Goal: Task Accomplishment & Management: Use online tool/utility

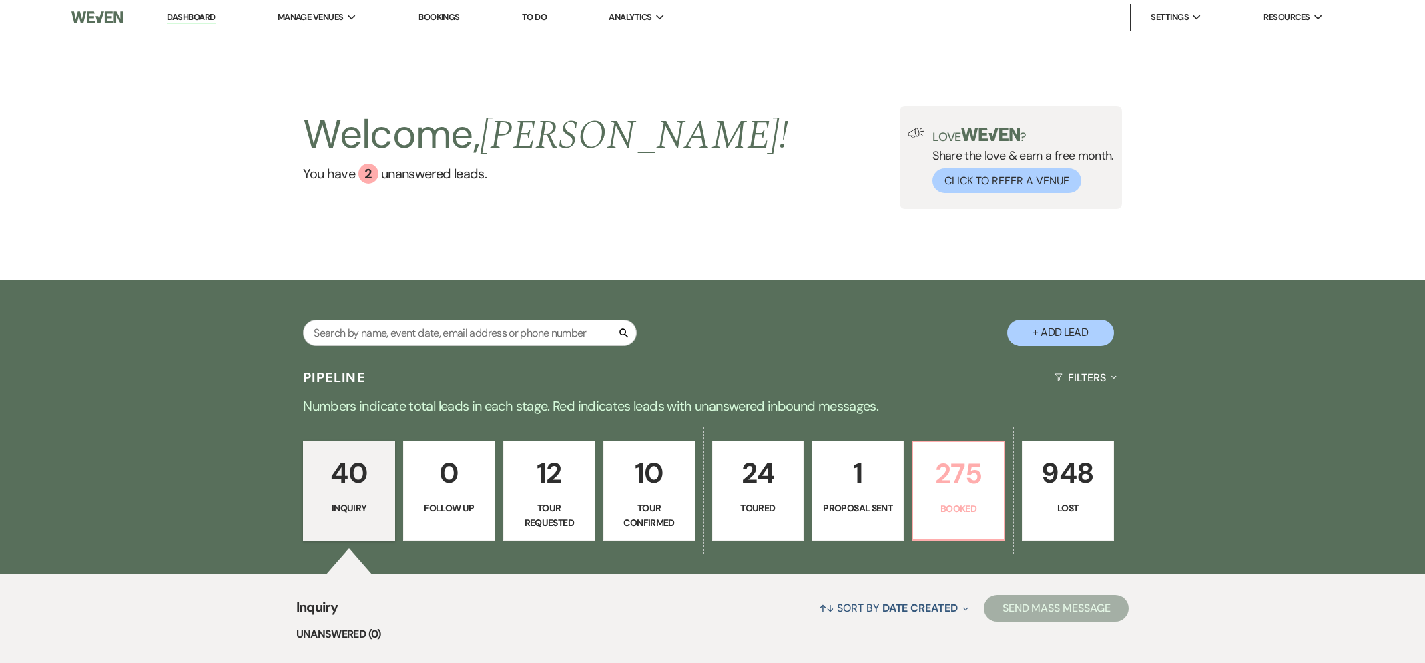
click at [963, 509] on p "Booked" at bounding box center [958, 508] width 75 height 15
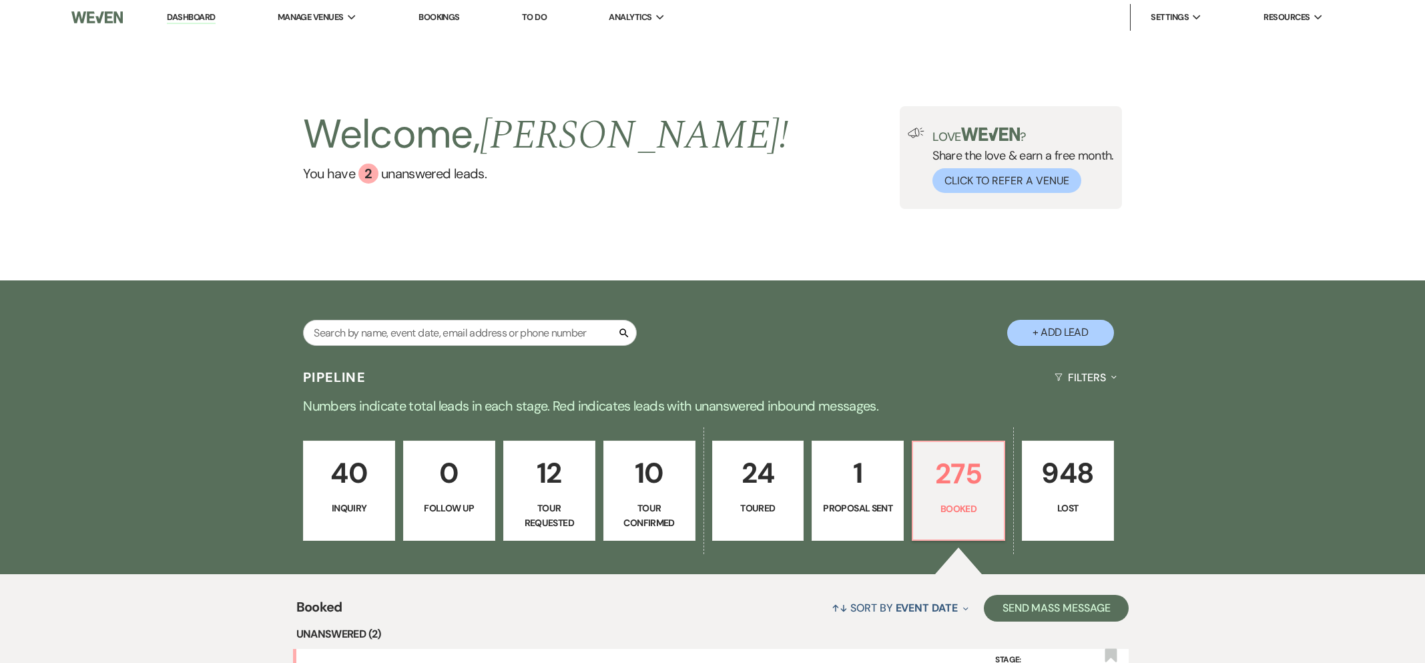
drag, startPoint x: 452, startPoint y: 17, endPoint x: 635, endPoint y: 344, distance: 375.1
click at [452, 17] on link "Bookings" at bounding box center [439, 16] width 41 height 11
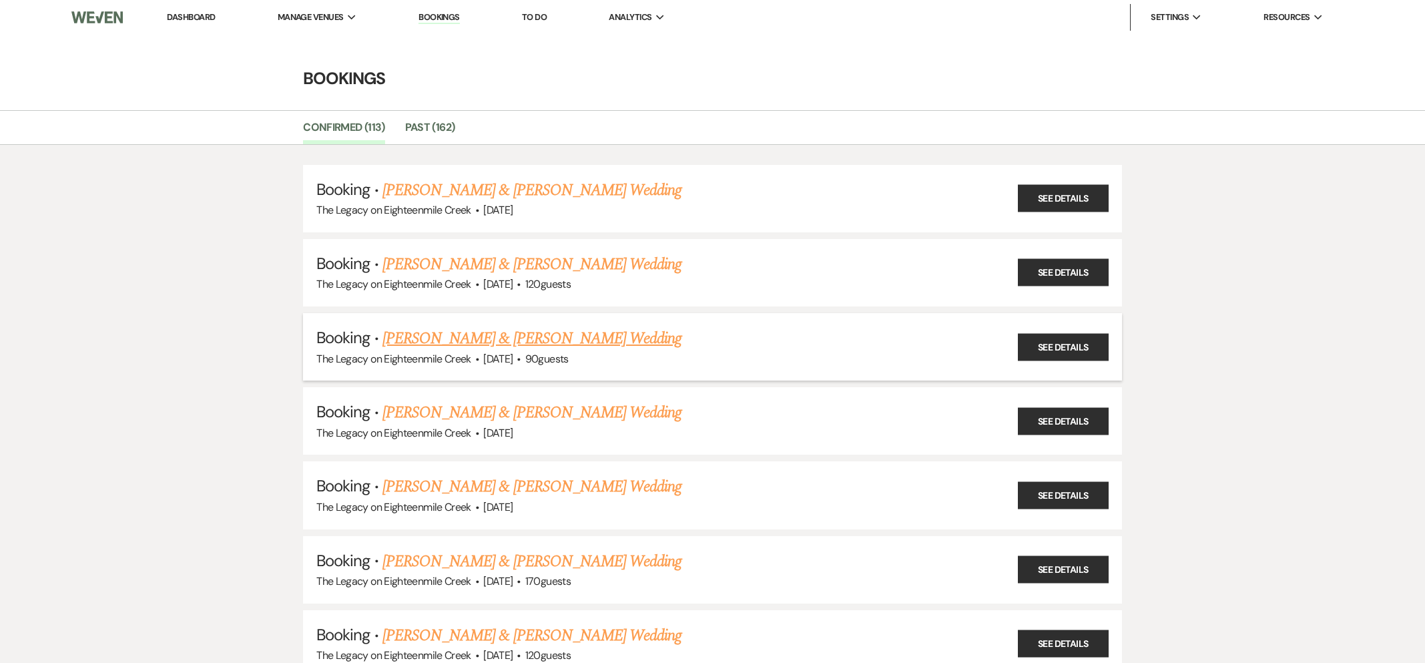
click at [589, 332] on link "[PERSON_NAME] & [PERSON_NAME] Wedding" at bounding box center [531, 338] width 299 height 24
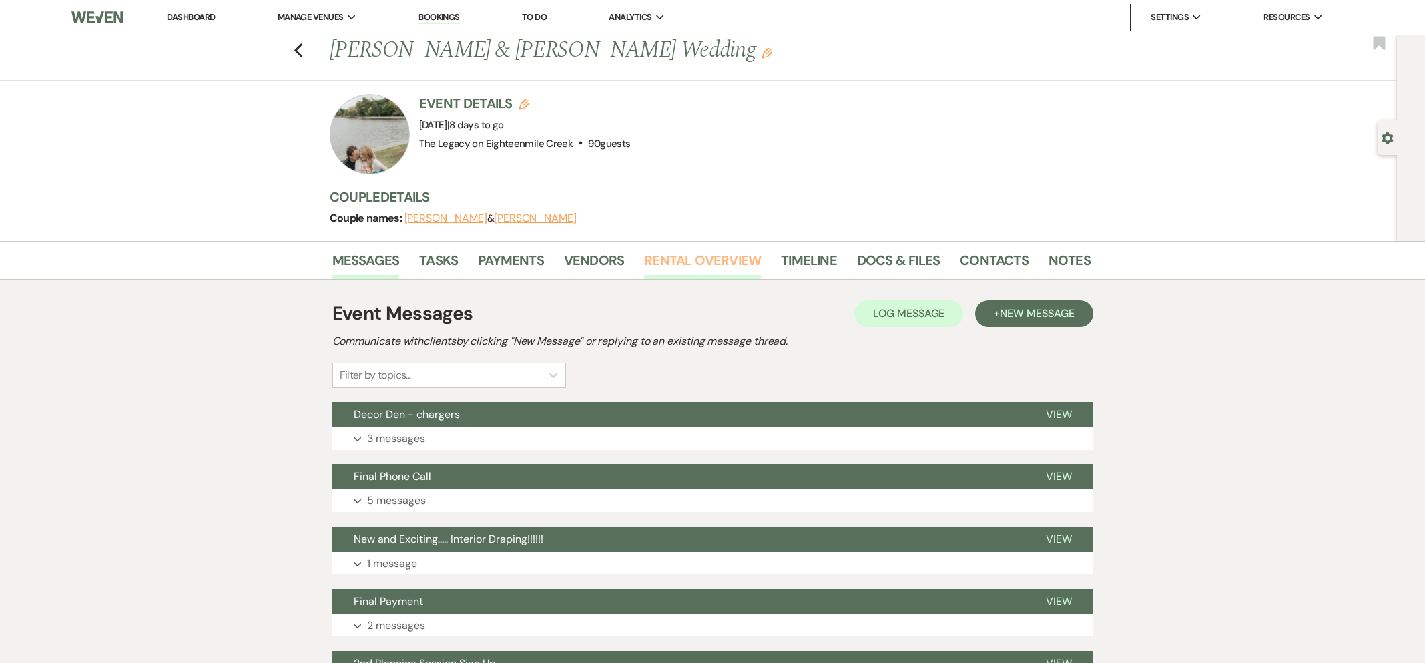
click at [697, 266] on link "Rental Overview" at bounding box center [702, 264] width 117 height 29
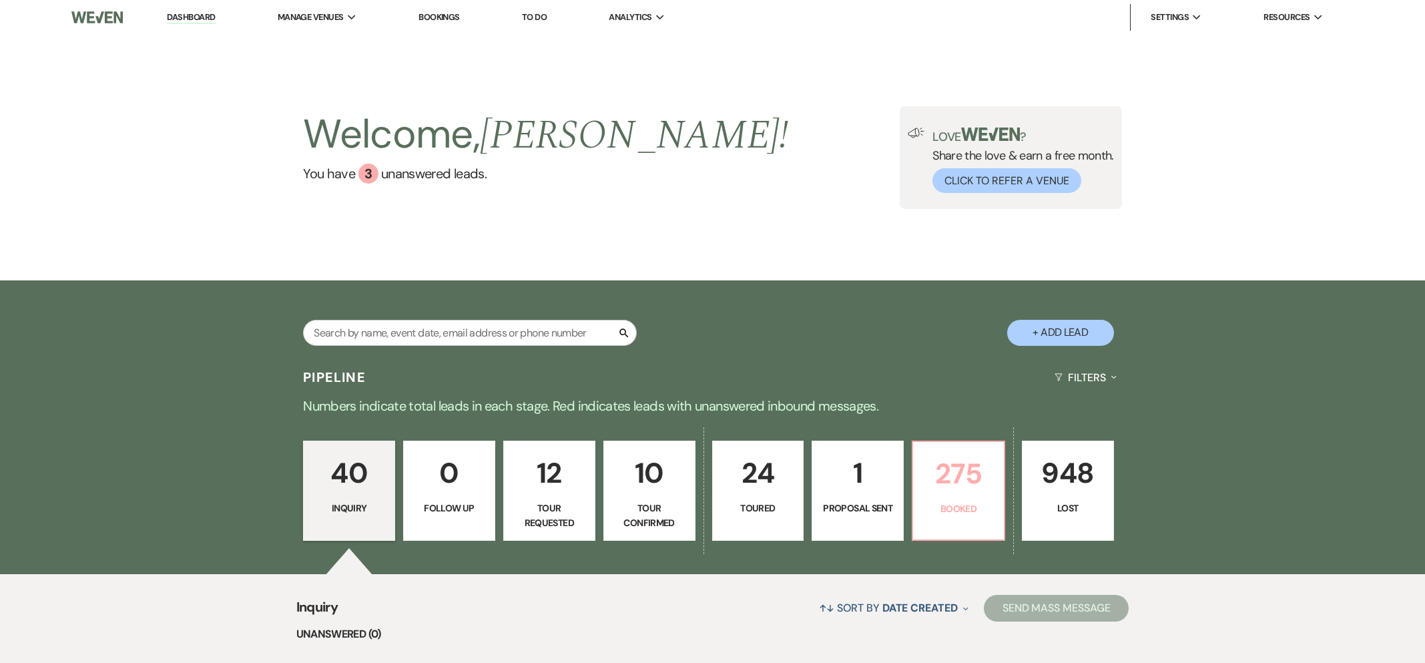
click at [957, 488] on p "275" at bounding box center [958, 473] width 75 height 45
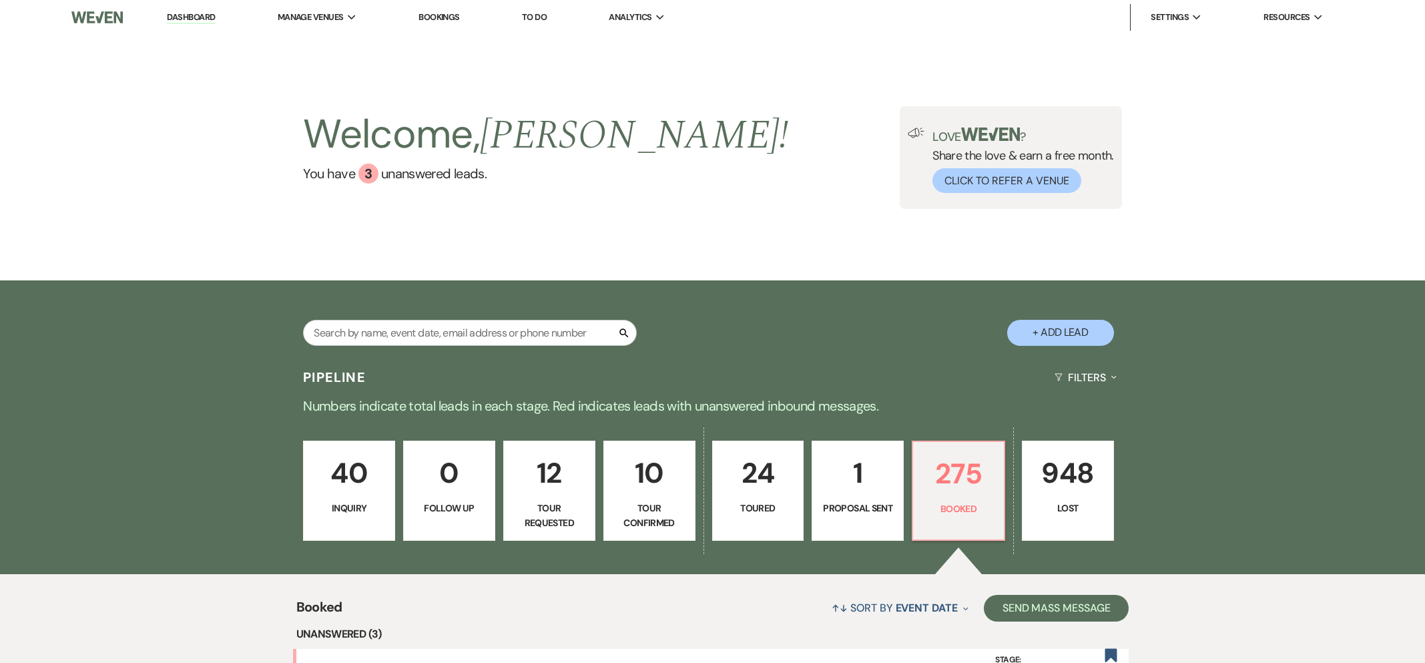
click at [456, 14] on link "Bookings" at bounding box center [439, 16] width 41 height 11
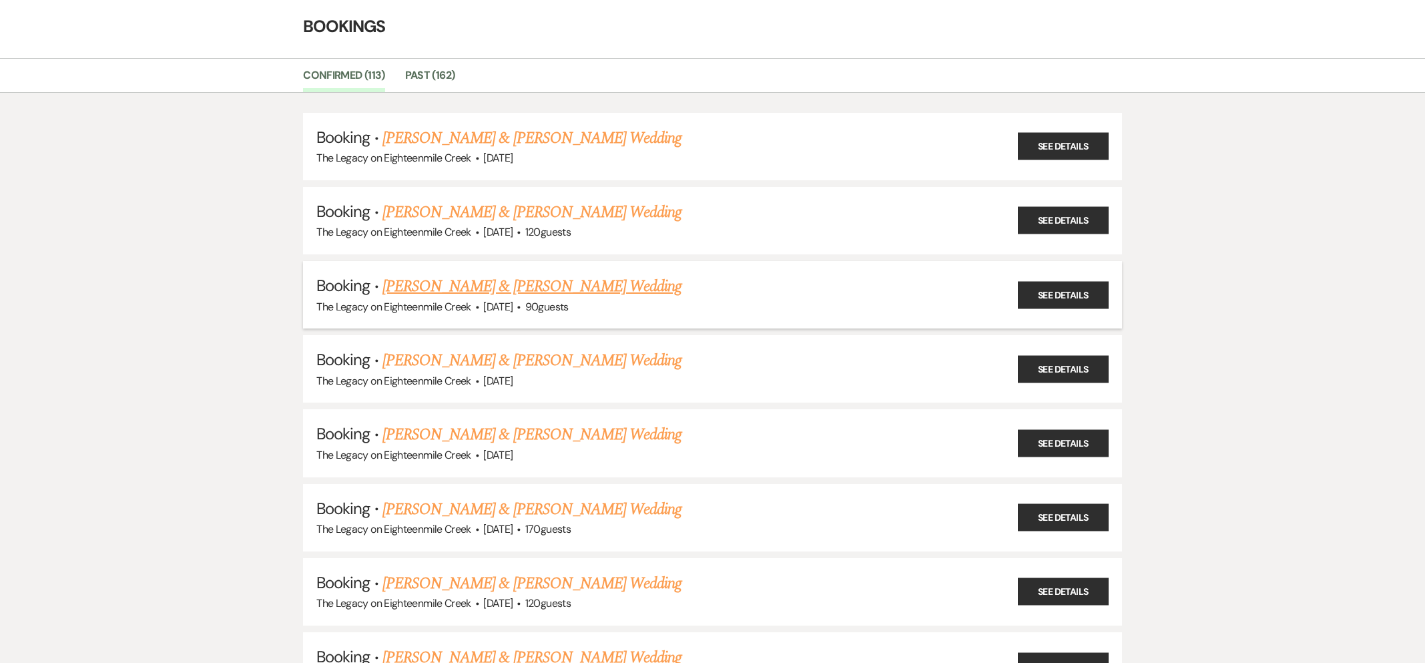
scroll to position [90, 0]
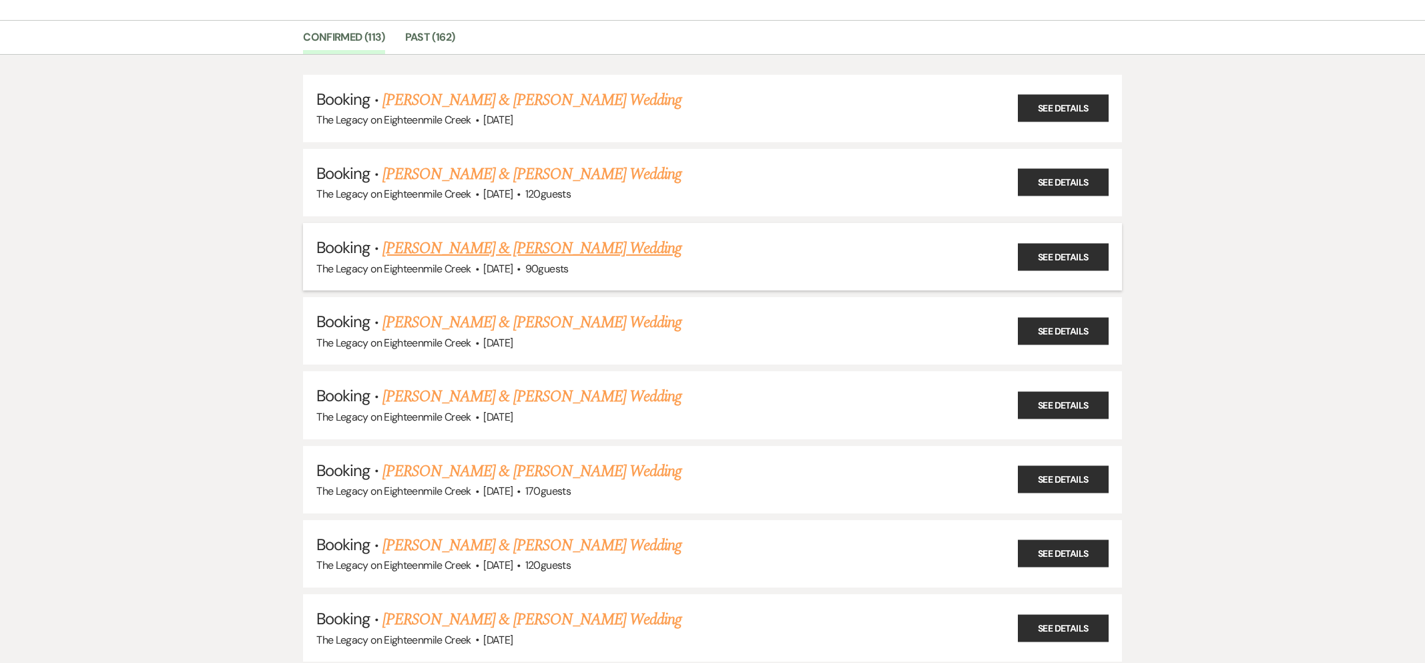
click at [542, 250] on link "[PERSON_NAME] & [PERSON_NAME] Wedding" at bounding box center [531, 248] width 299 height 24
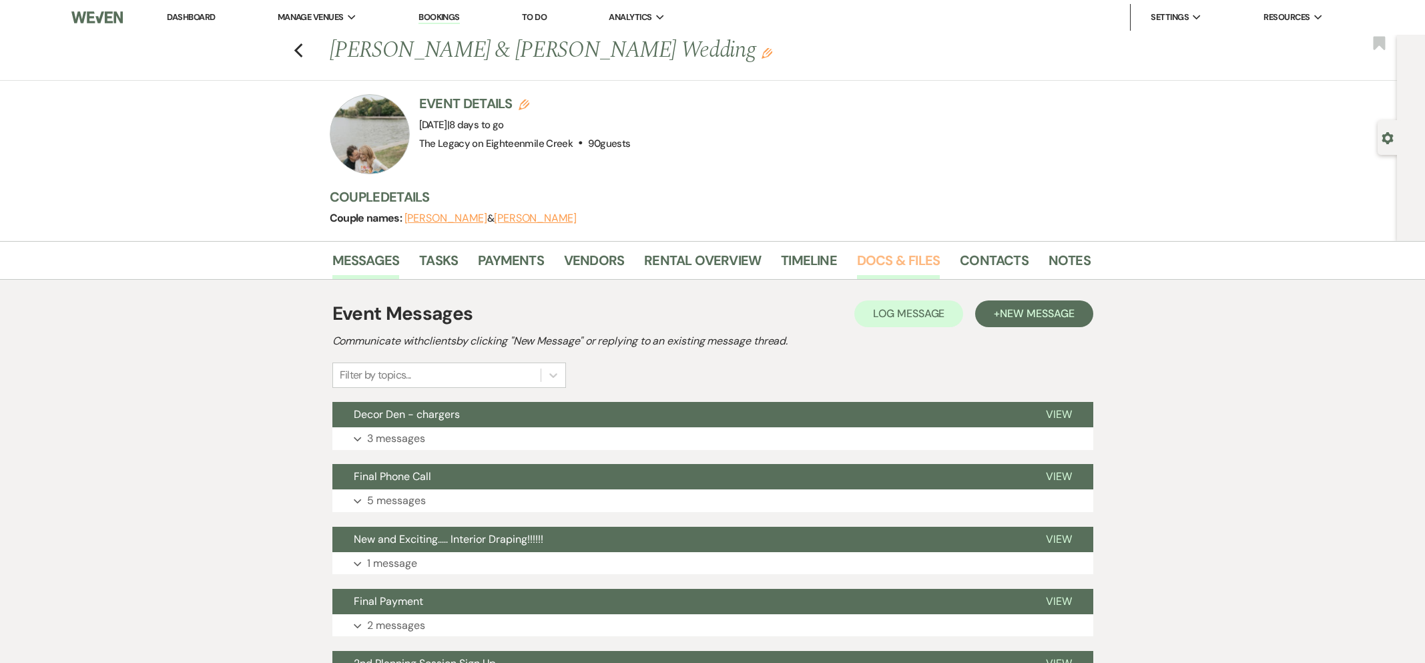
click at [892, 262] on link "Docs & Files" at bounding box center [898, 264] width 83 height 29
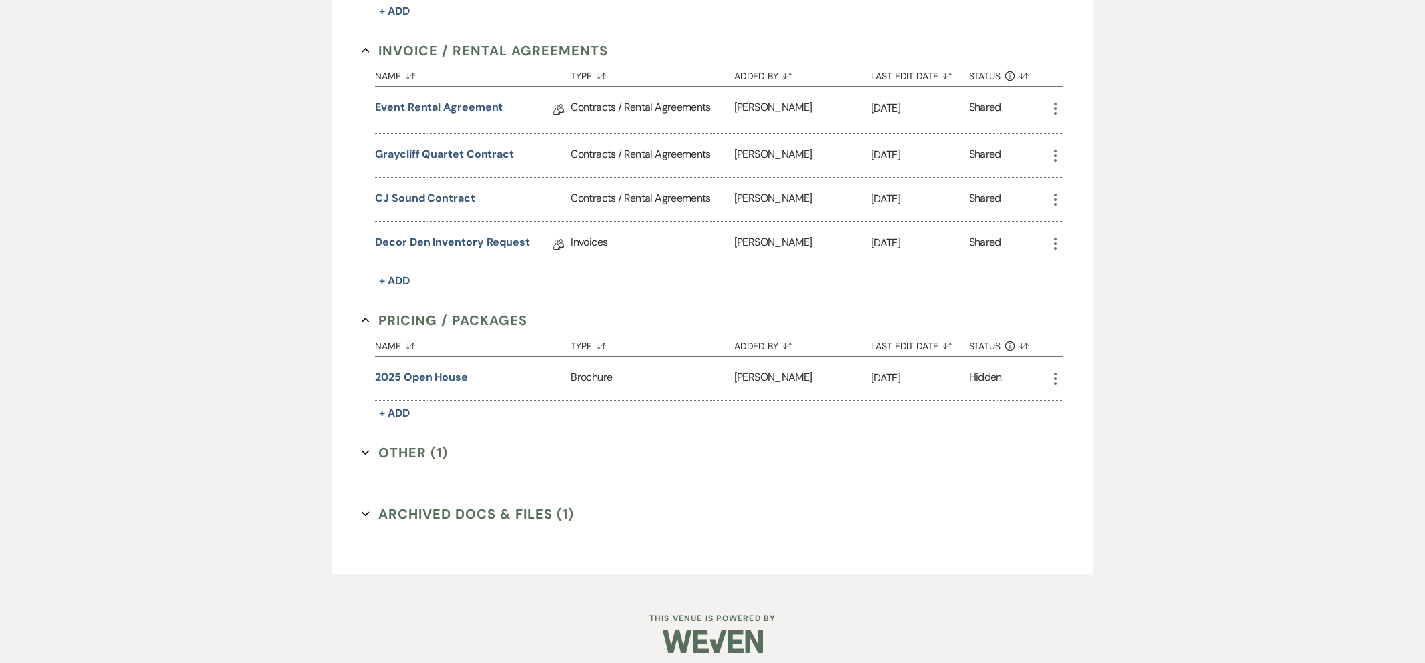
scroll to position [599, 0]
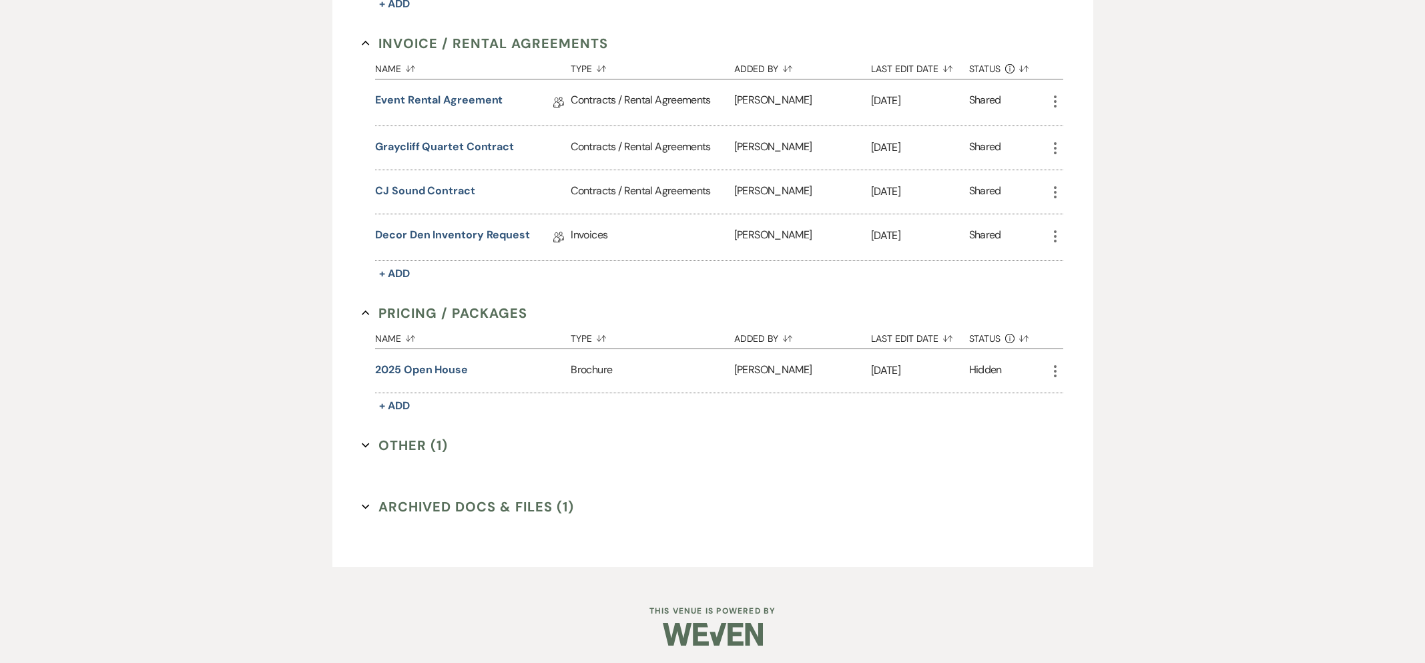
drag, startPoint x: 420, startPoint y: 426, endPoint x: 419, endPoint y: 433, distance: 6.8
click at [420, 427] on div "Certificates of Insurance Collapse Name Sort Default Type Sort Default Added By…" at bounding box center [713, 144] width 702 height 662
drag, startPoint x: 420, startPoint y: 441, endPoint x: 438, endPoint y: 441, distance: 18.0
click at [420, 441] on button "Other (1) Expand" at bounding box center [405, 445] width 86 height 20
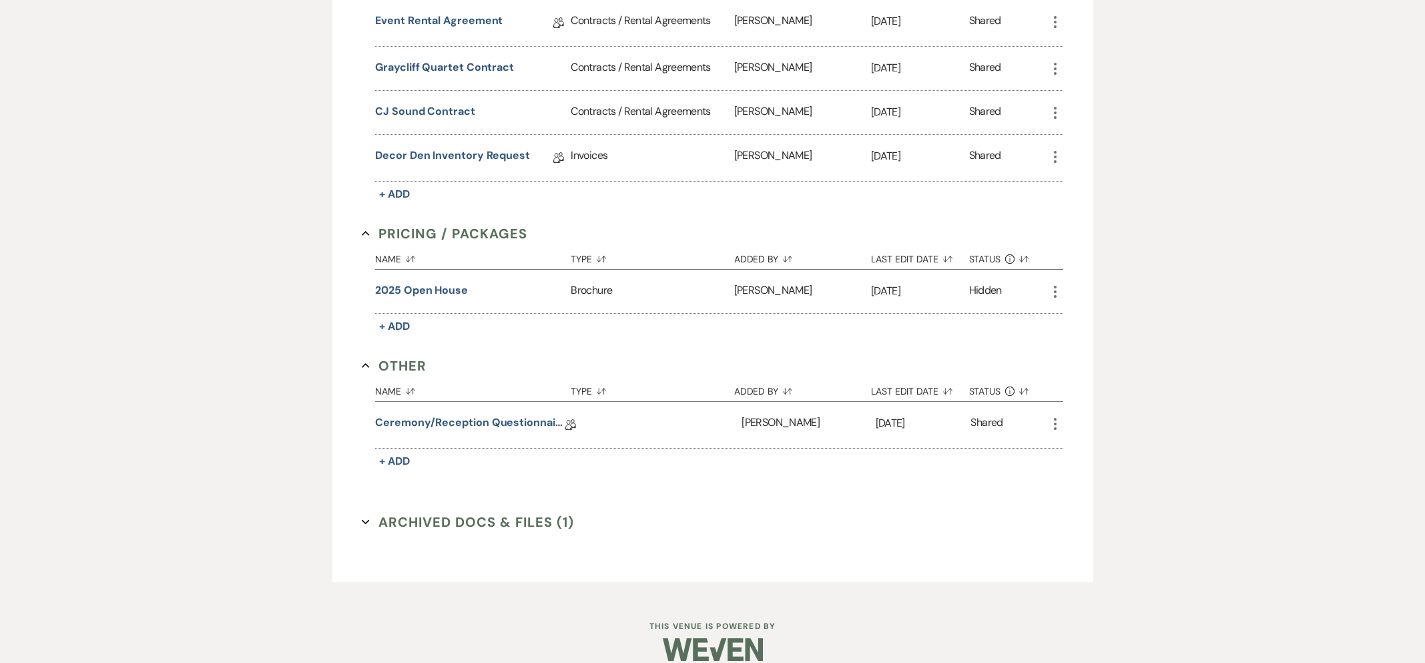
scroll to position [694, 0]
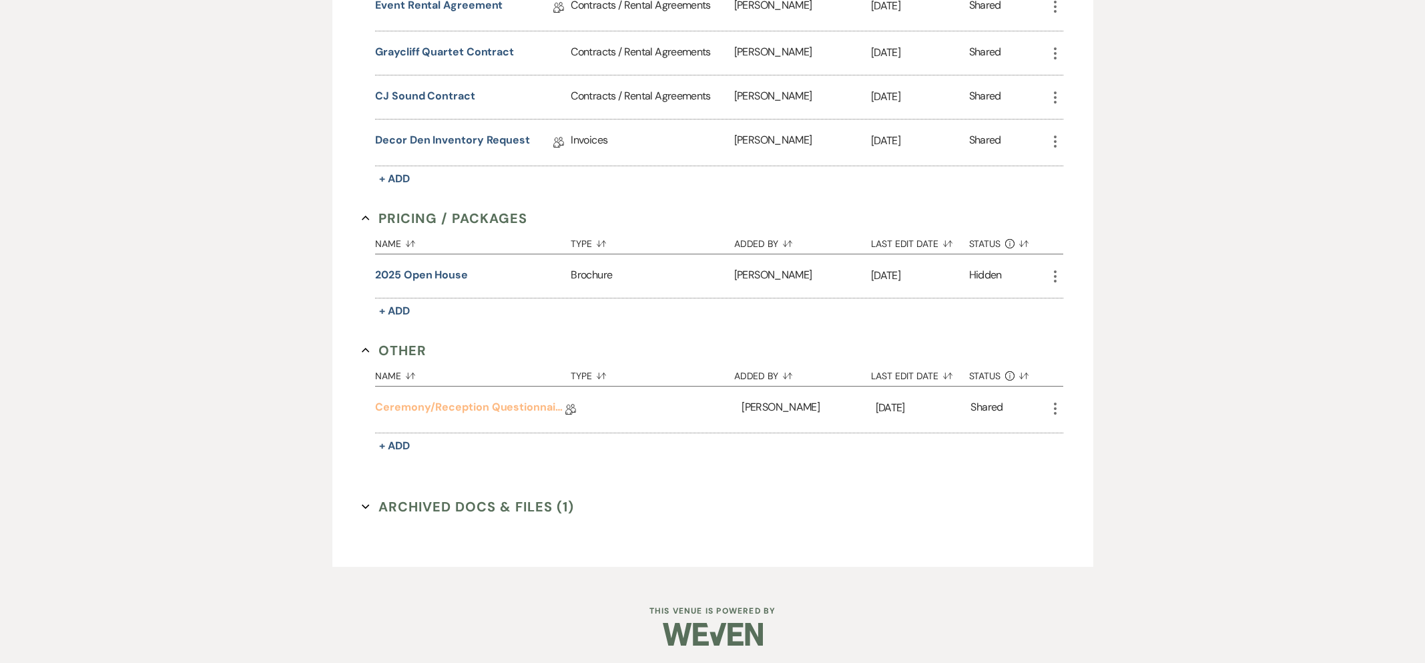
click at [518, 399] on link "Ceremony/Reception Questionnaire" at bounding box center [470, 409] width 190 height 21
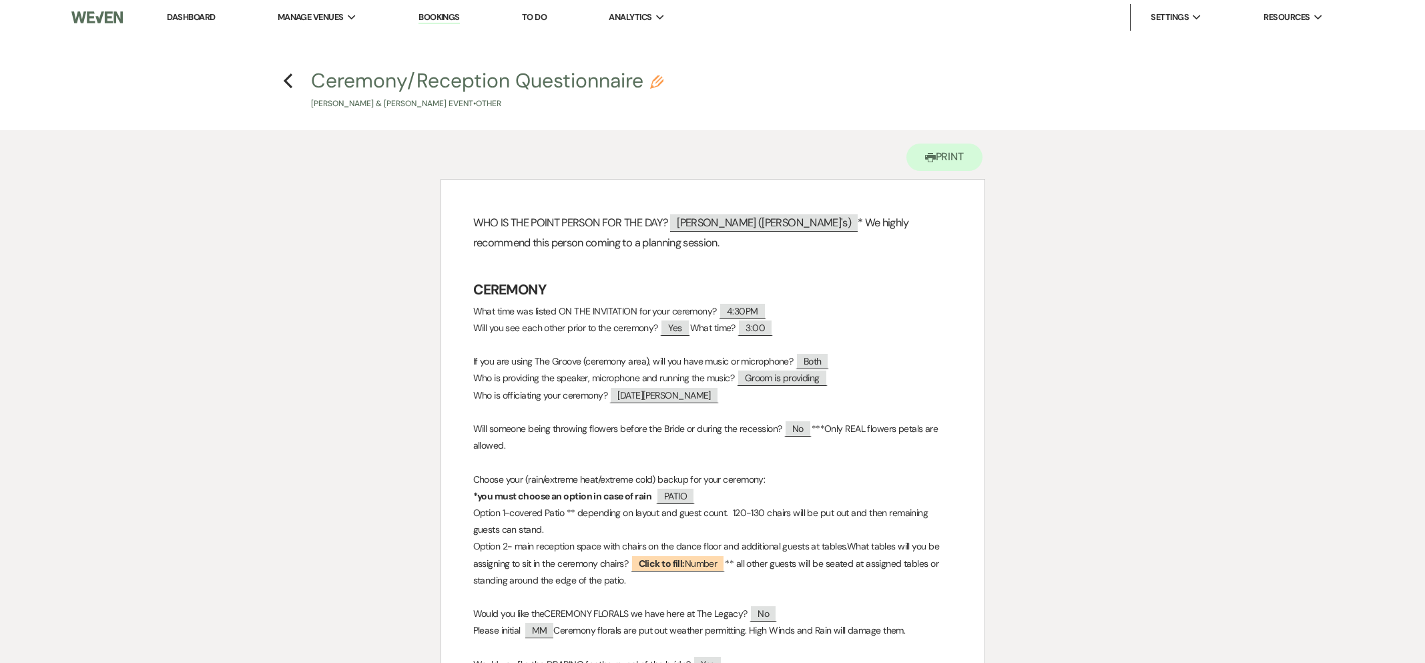
click at [284, 79] on icon "Previous" at bounding box center [288, 81] width 10 height 16
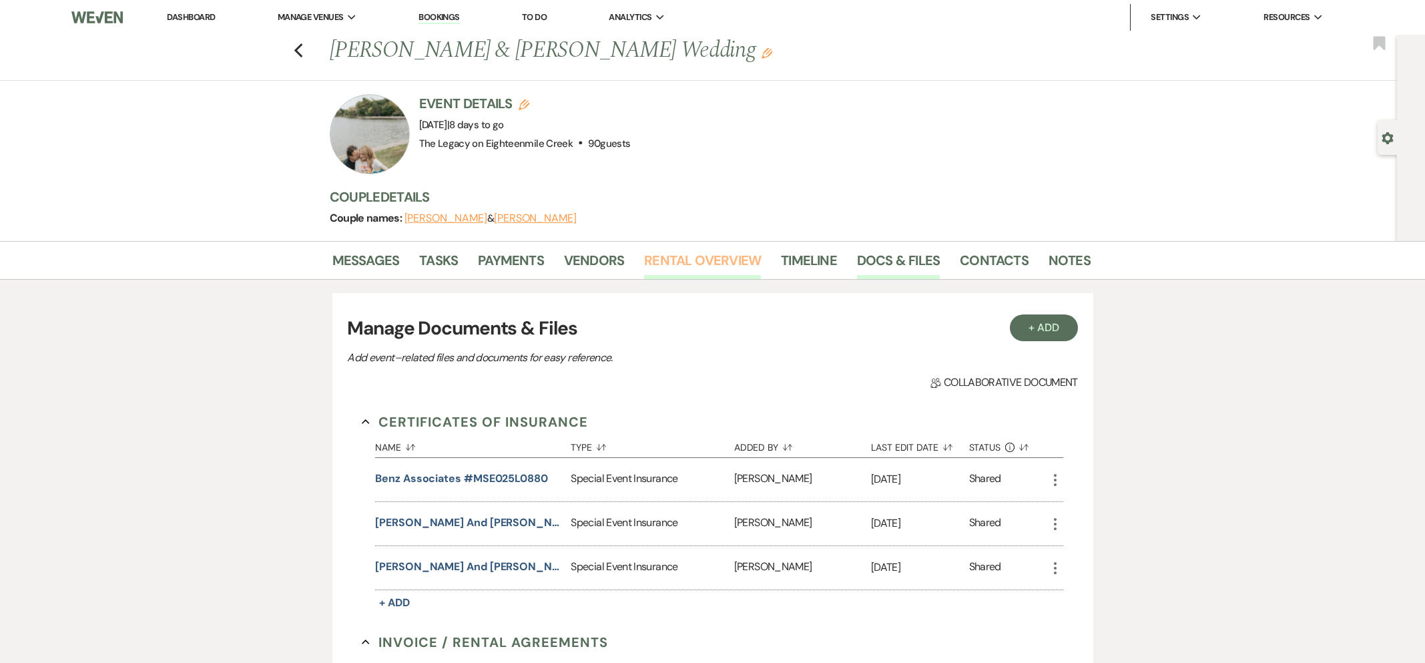
click at [692, 260] on link "Rental Overview" at bounding box center [702, 264] width 117 height 29
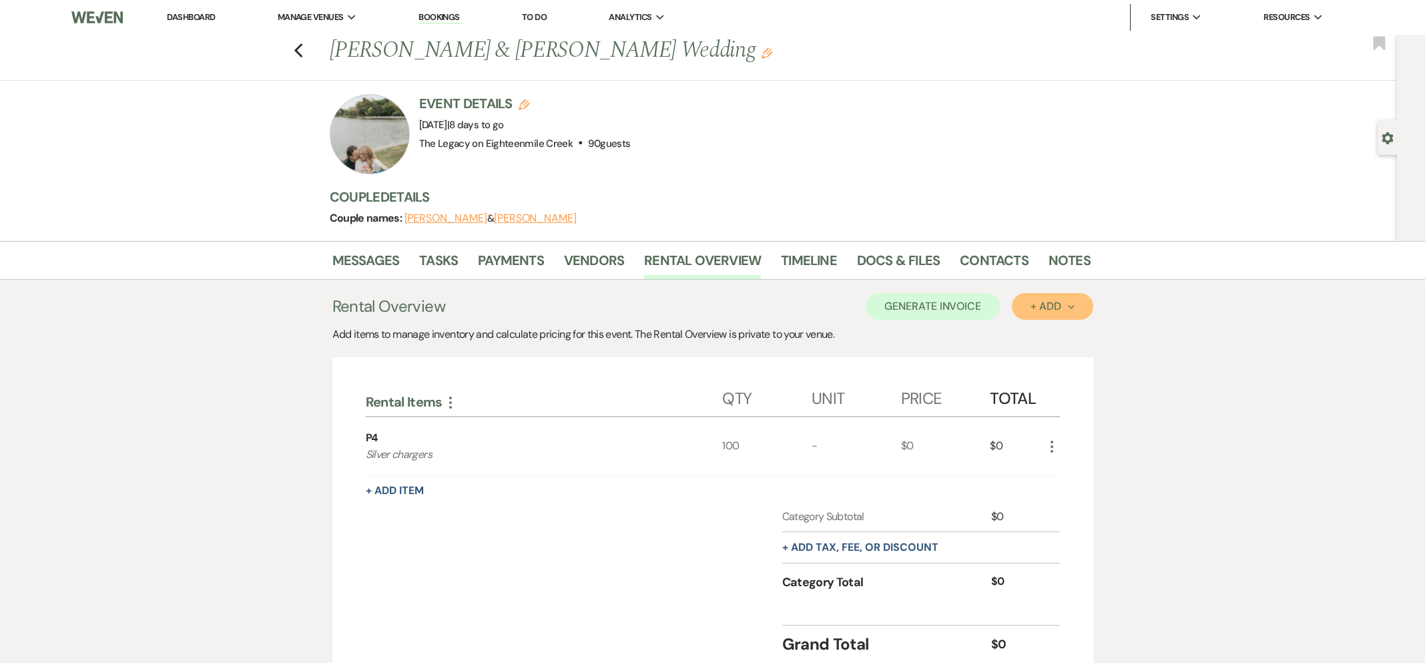
click at [1038, 306] on div "+ Add Next" at bounding box center [1052, 306] width 43 height 11
click at [1034, 340] on button "Item" at bounding box center [1045, 336] width 67 height 21
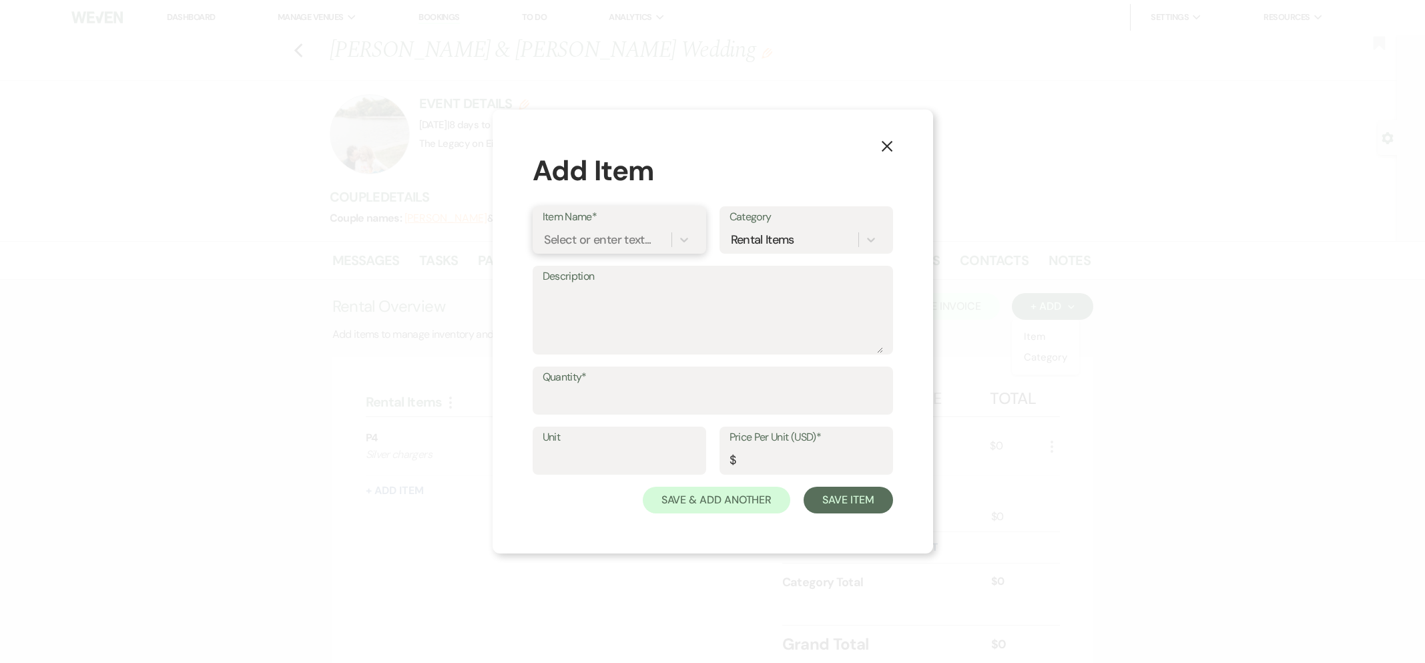
click at [578, 246] on div "Select or enter text..." at bounding box center [597, 240] width 107 height 18
type input "R5"
type textarea "NAVY RUNNER"
type input "13"
type input "0"
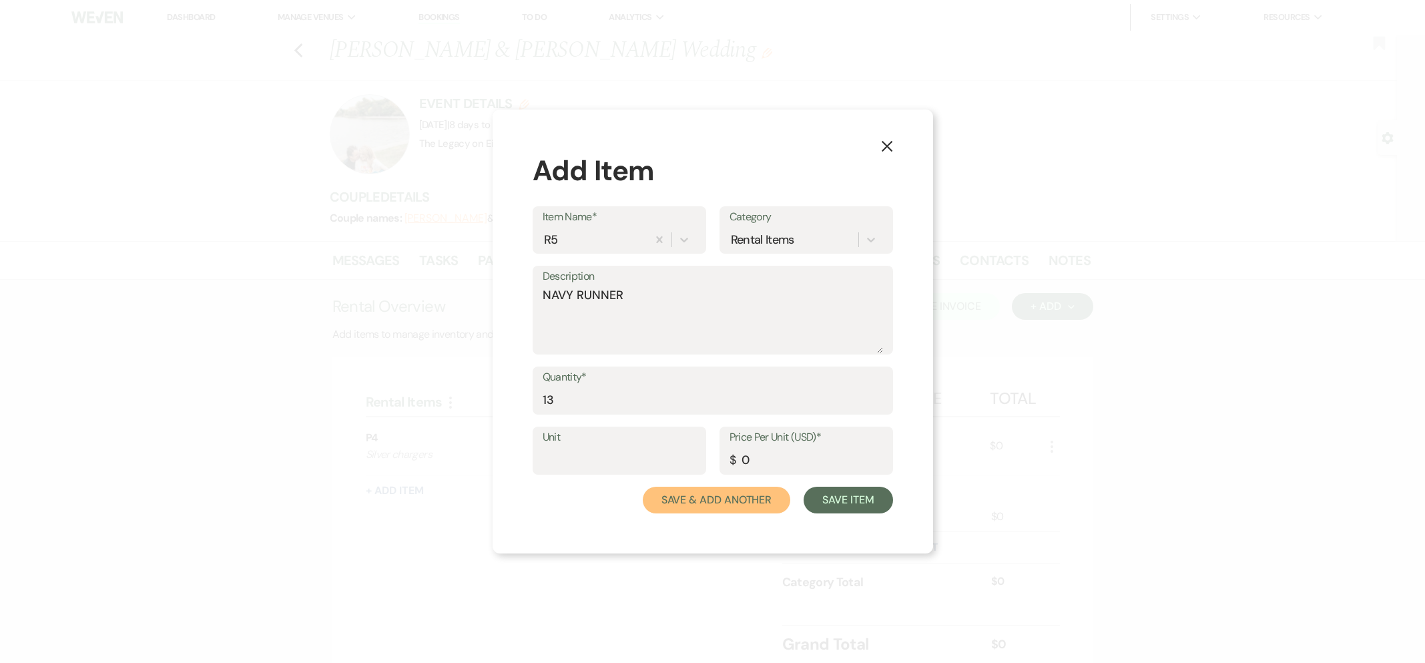
click at [643, 487] on button "Save & Add Another" at bounding box center [717, 500] width 148 height 27
click at [579, 245] on div "Select or enter text..." at bounding box center [597, 240] width 107 height 18
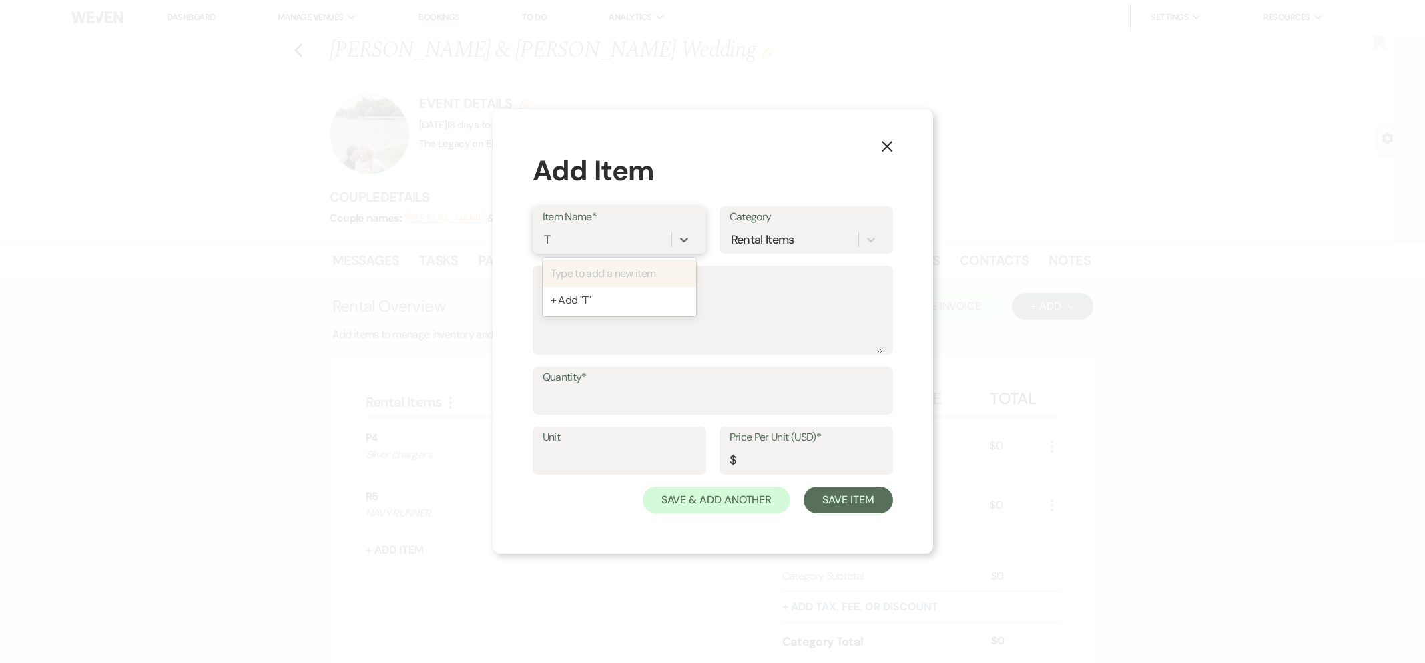
type input "T4"
type textarea "WOODEN"
type input "11"
type input "0"
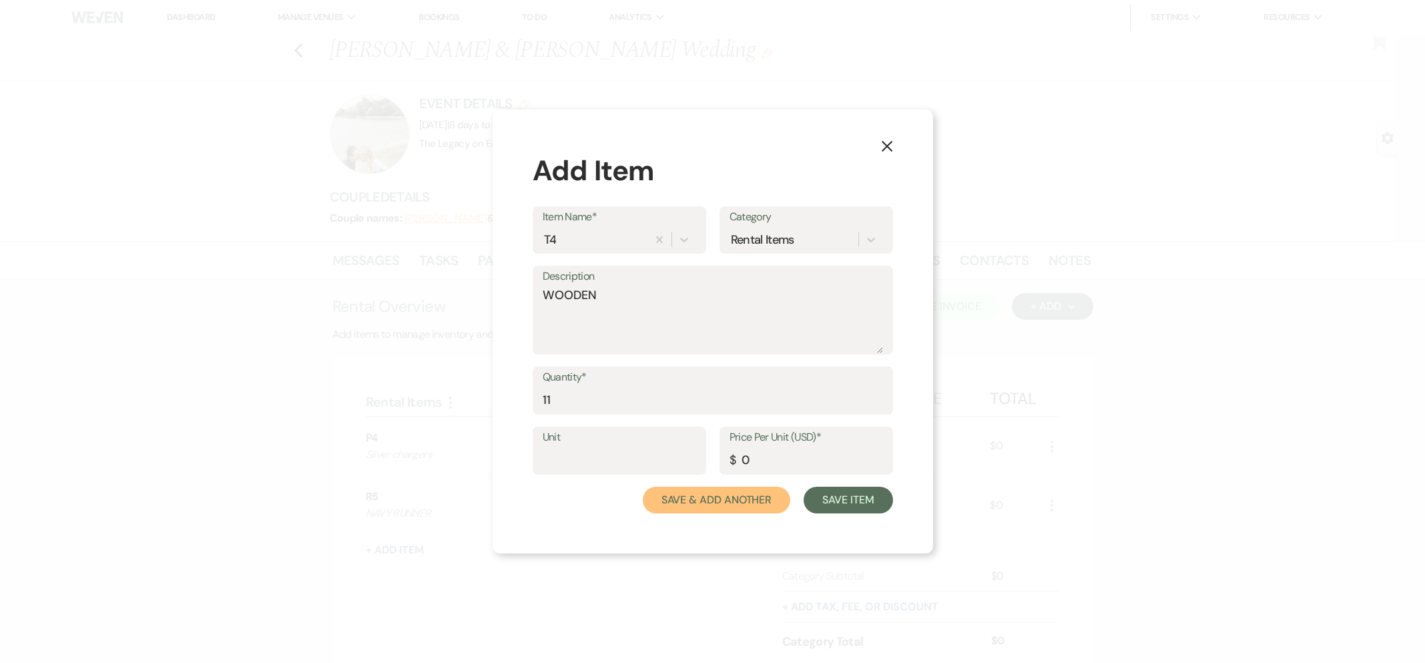
click at [643, 487] on button "Save & Add Another" at bounding box center [717, 500] width 148 height 27
click at [579, 245] on div "Select or enter text..." at bounding box center [597, 240] width 107 height 18
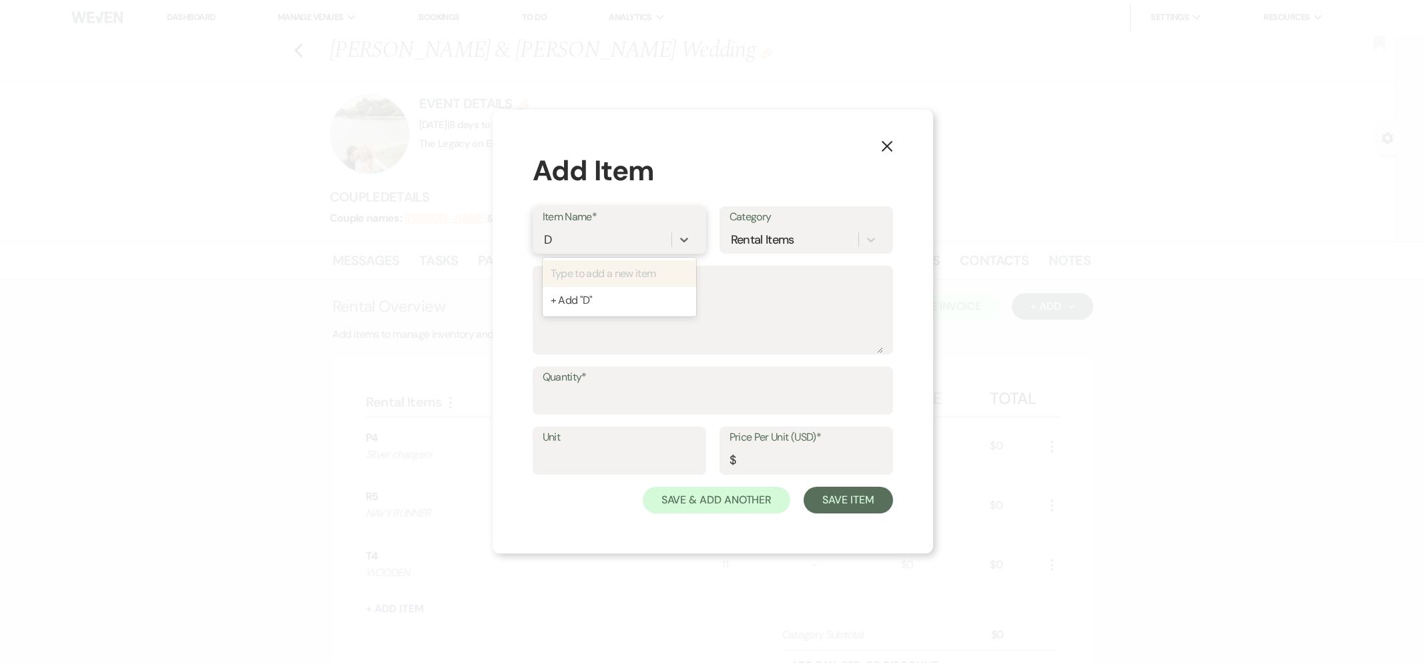
type input "D3"
type textarea "WOOD CAKE"
type input "1"
type input "0"
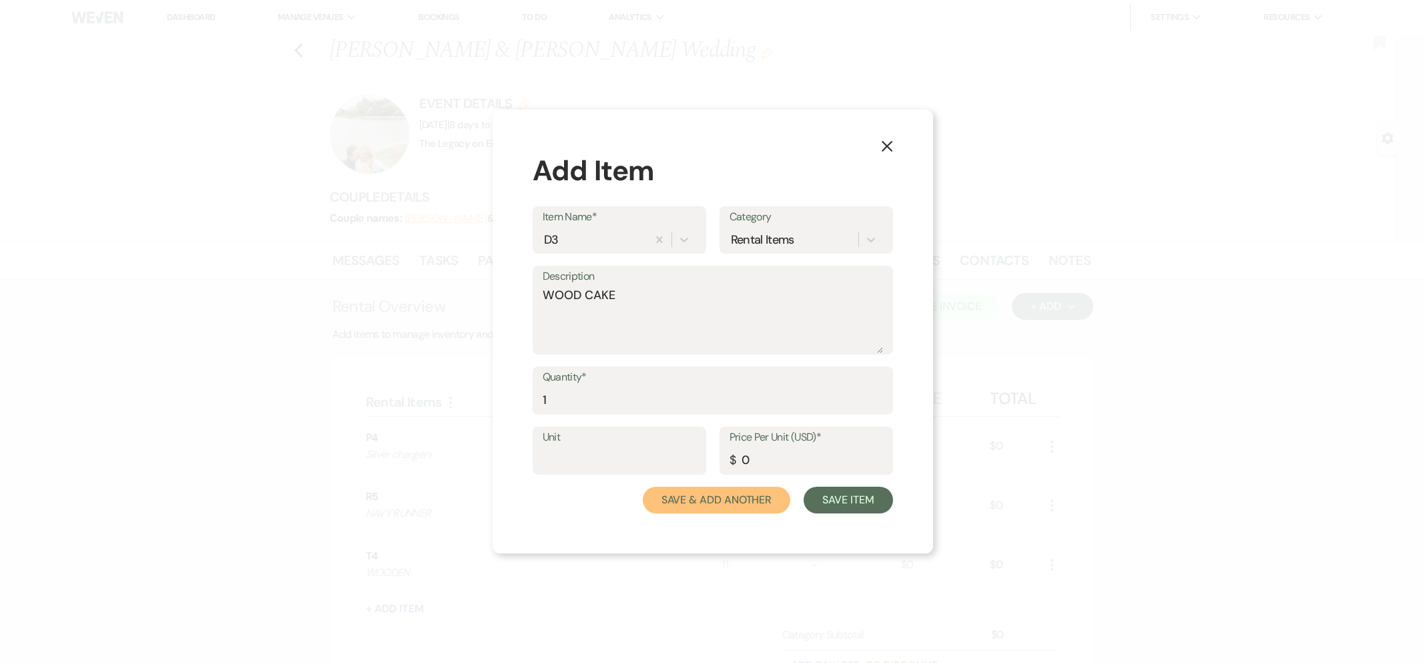
click at [643, 487] on button "Save & Add Another" at bounding box center [717, 500] width 148 height 27
click at [579, 245] on div "Select or enter text..." at bounding box center [597, 240] width 107 height 18
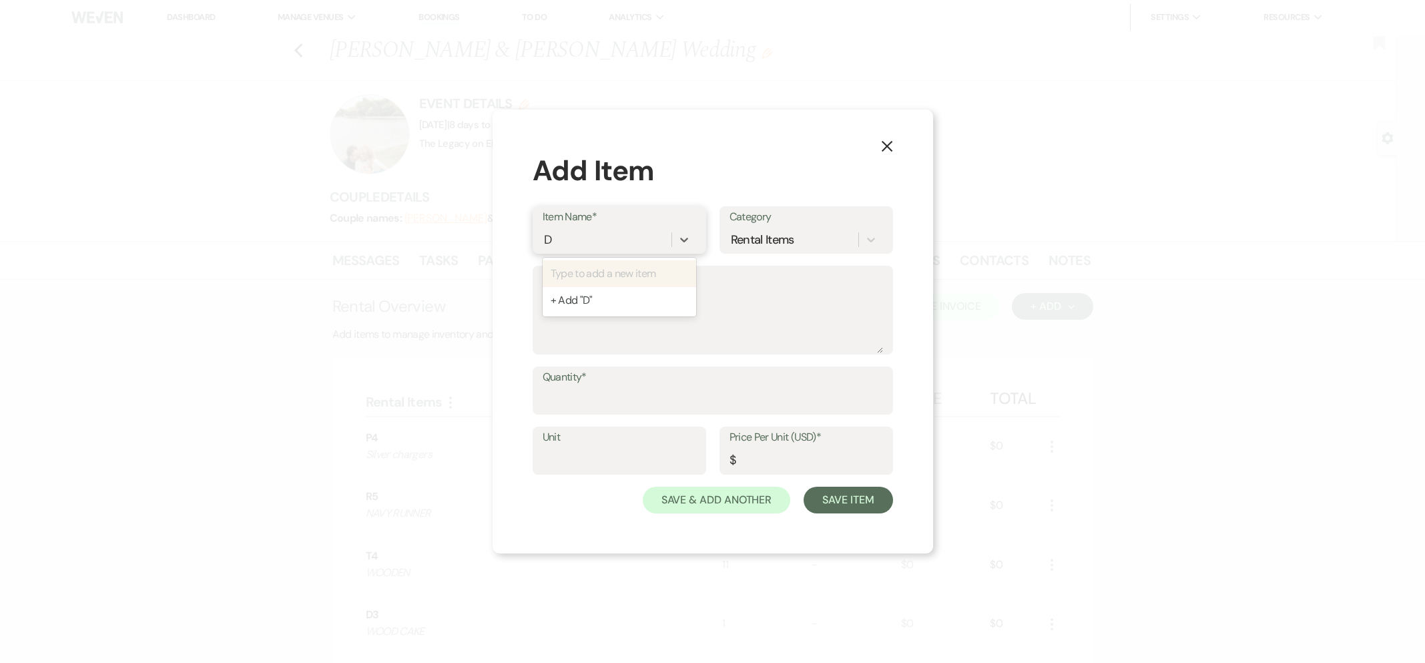
type input "D4"
type textarea "F"
type textarea "GOLD CAKE"
type input "1"
type input "0"
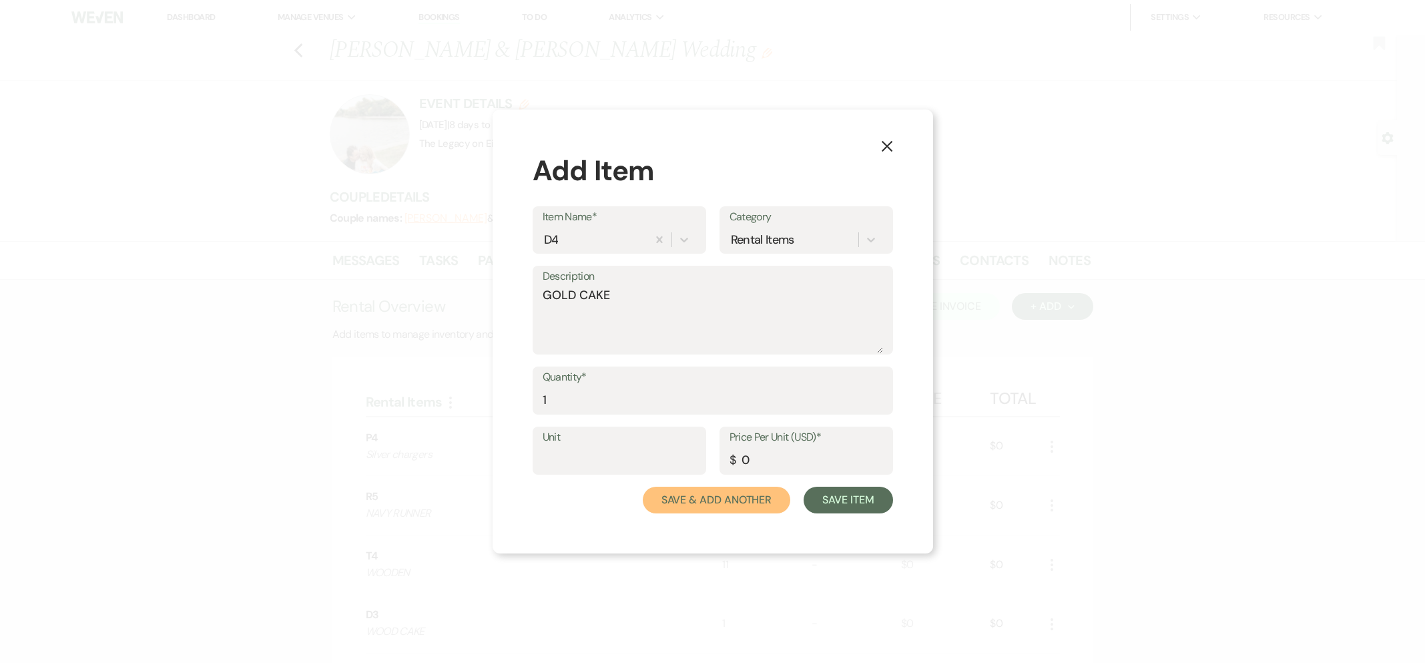
click at [643, 487] on button "Save & Add Another" at bounding box center [717, 500] width 148 height 27
click at [579, 245] on div "Select or enter text..." at bounding box center [597, 240] width 107 height 18
type input "RS3"
type textarea "MINI"
type input "2"
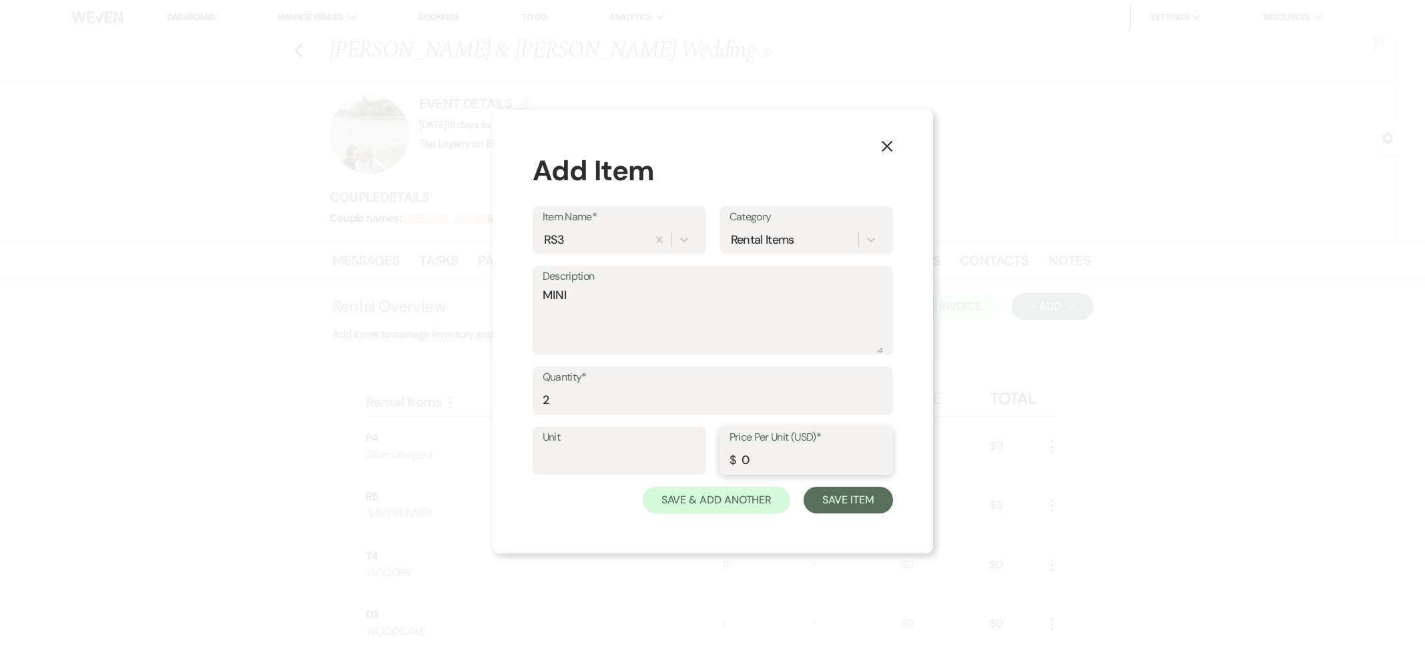
type input "0"
click at [643, 487] on button "Save & Add Another" at bounding box center [717, 500] width 148 height 27
click at [579, 245] on div "Select or enter text..." at bounding box center [597, 240] width 107 height 18
type input "MINI BLACK EASEL"
type textarea "BAR SIGNS"
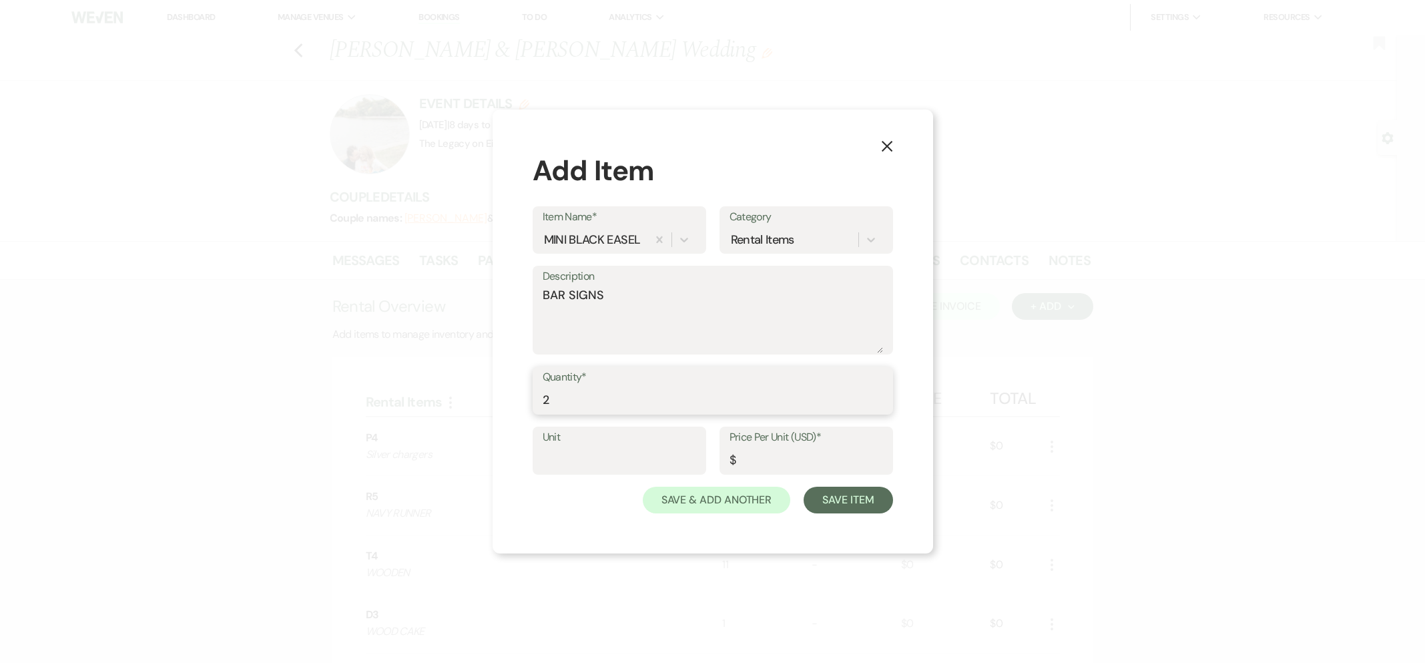
type input "2"
type input "0"
click at [643, 487] on button "Save & Add Another" at bounding box center [717, 500] width 148 height 27
click at [579, 245] on div "Select or enter text..." at bounding box center [597, 240] width 107 height 18
type input "WHITE BOX FLORAL STAND"
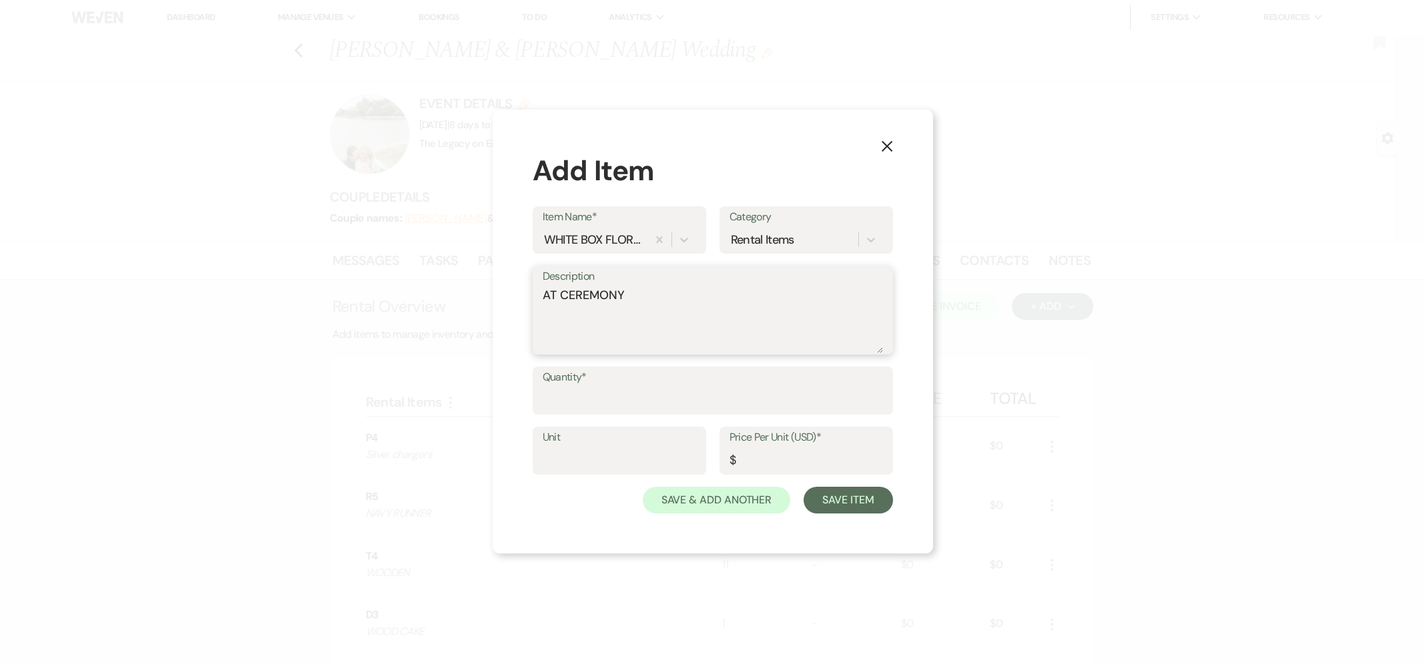
type textarea "AT CEREMONY"
type input "1"
type input "0"
click at [643, 487] on button "Save & Add Another" at bounding box center [717, 500] width 148 height 27
click at [579, 245] on div "Select or enter text..." at bounding box center [597, 240] width 107 height 18
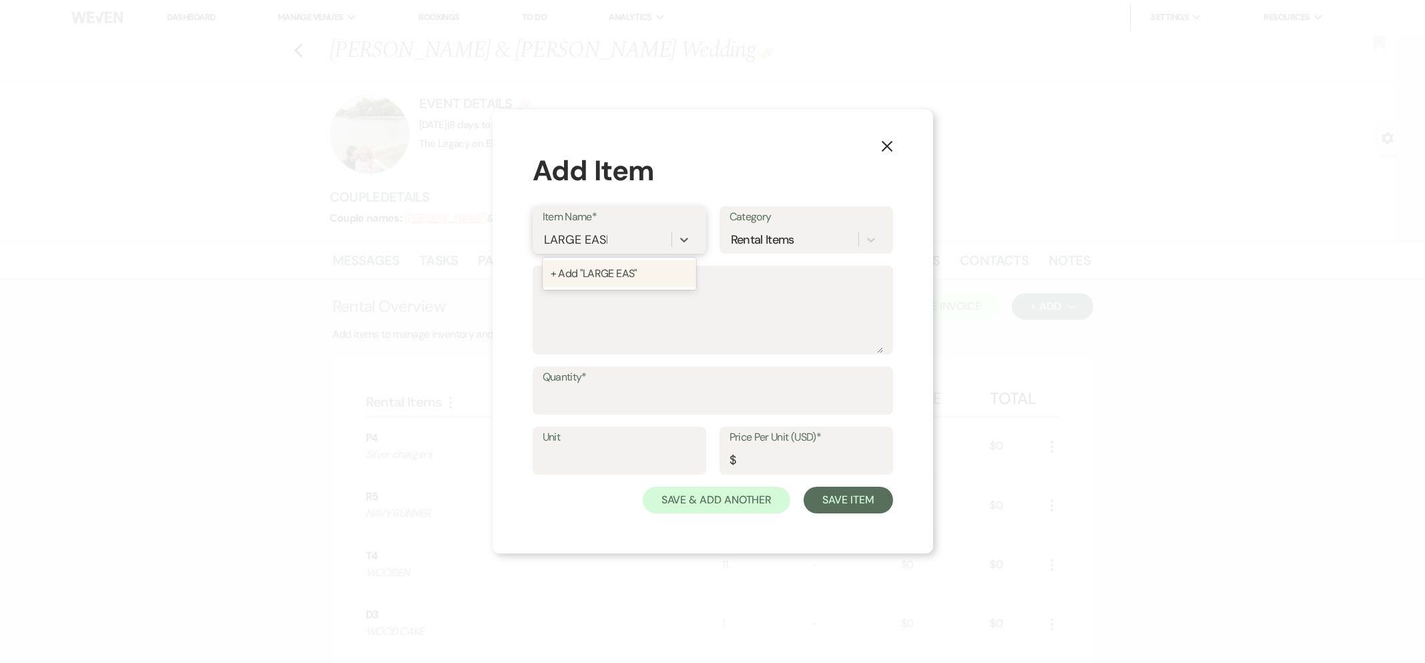
type input "LARGE EASEL"
type input "2"
type input "0"
click at [643, 487] on button "Save & Add Another" at bounding box center [717, 500] width 148 height 27
click at [579, 245] on div "Select or enter text..." at bounding box center [597, 240] width 107 height 18
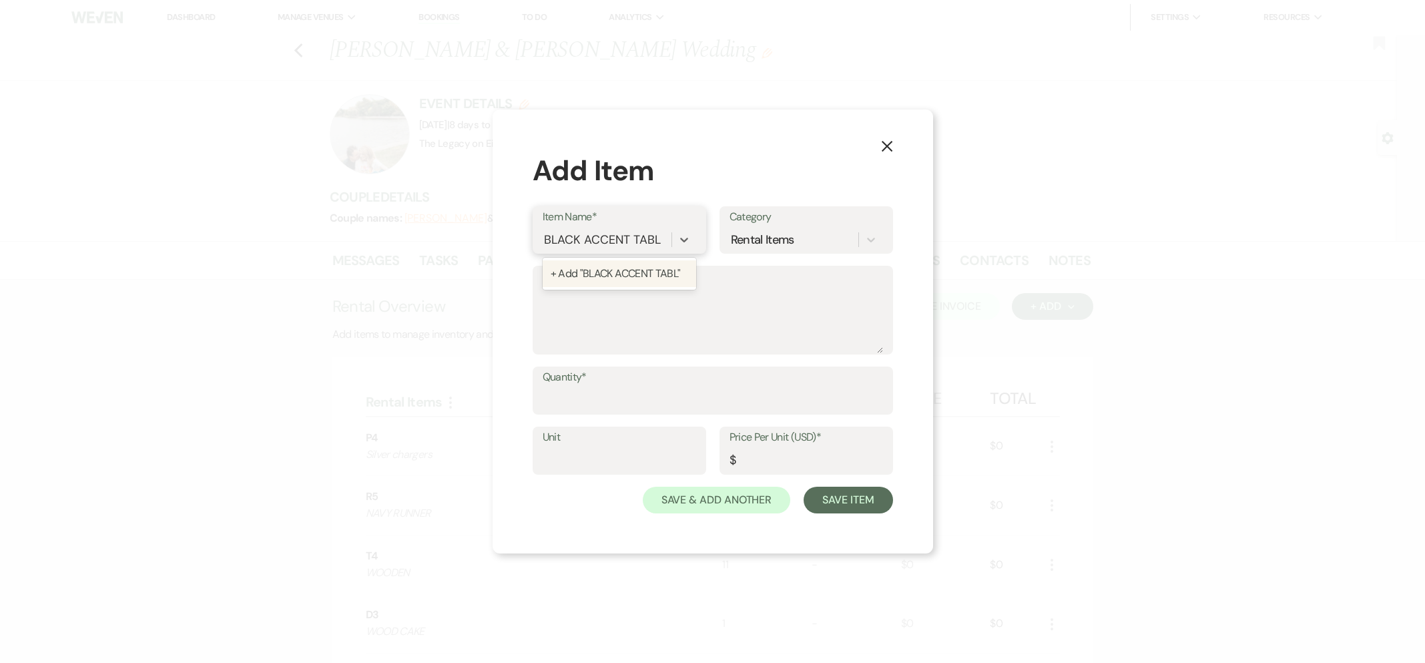
type input "BLACK ACCENT TABLE"
type textarea "AT CEREMONY"
type input "1"
type input "0"
click at [643, 487] on button "Save & Add Another" at bounding box center [717, 500] width 148 height 27
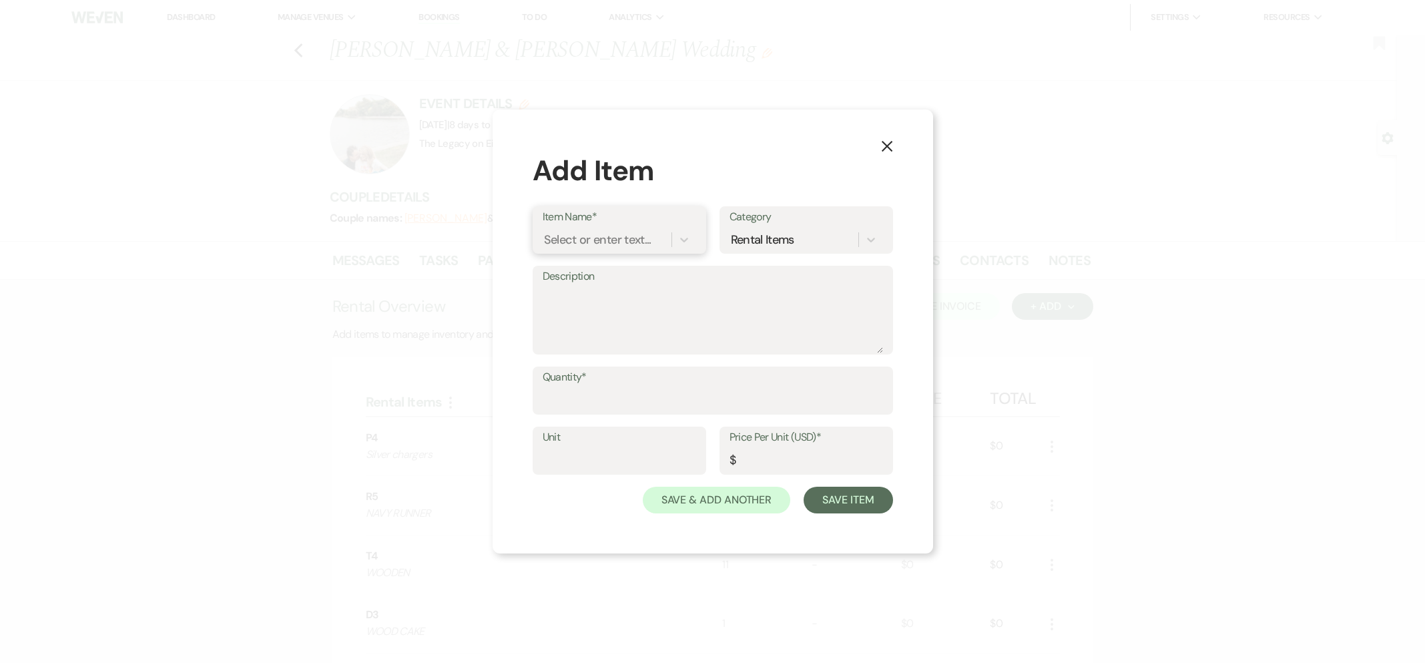
click at [579, 245] on div "Select or enter text..." at bounding box center [597, 240] width 107 height 18
type input "HEXAGON"
type textarea "BEHIND SWEETHEART TABLE"
type input "1"
type input "0"
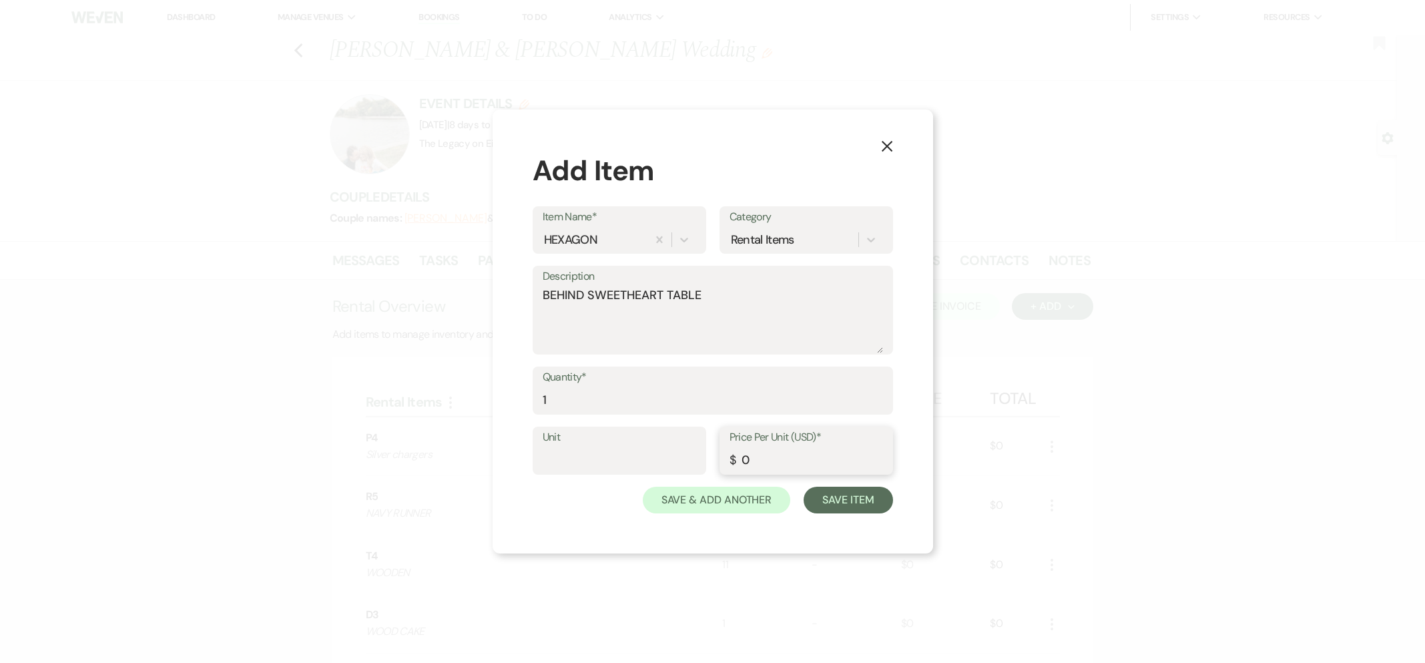
click at [804, 487] on button "Save Item" at bounding box center [848, 500] width 89 height 27
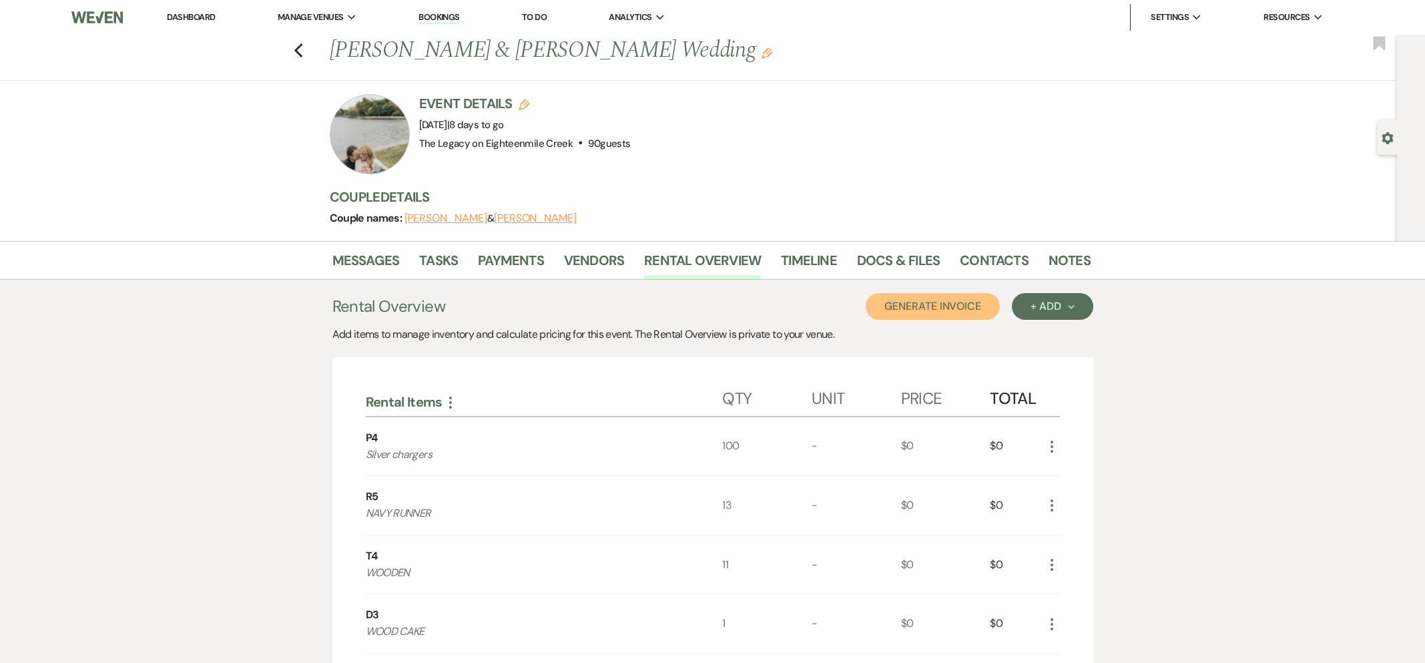
click at [906, 318] on button "Generate Invoice" at bounding box center [933, 306] width 134 height 27
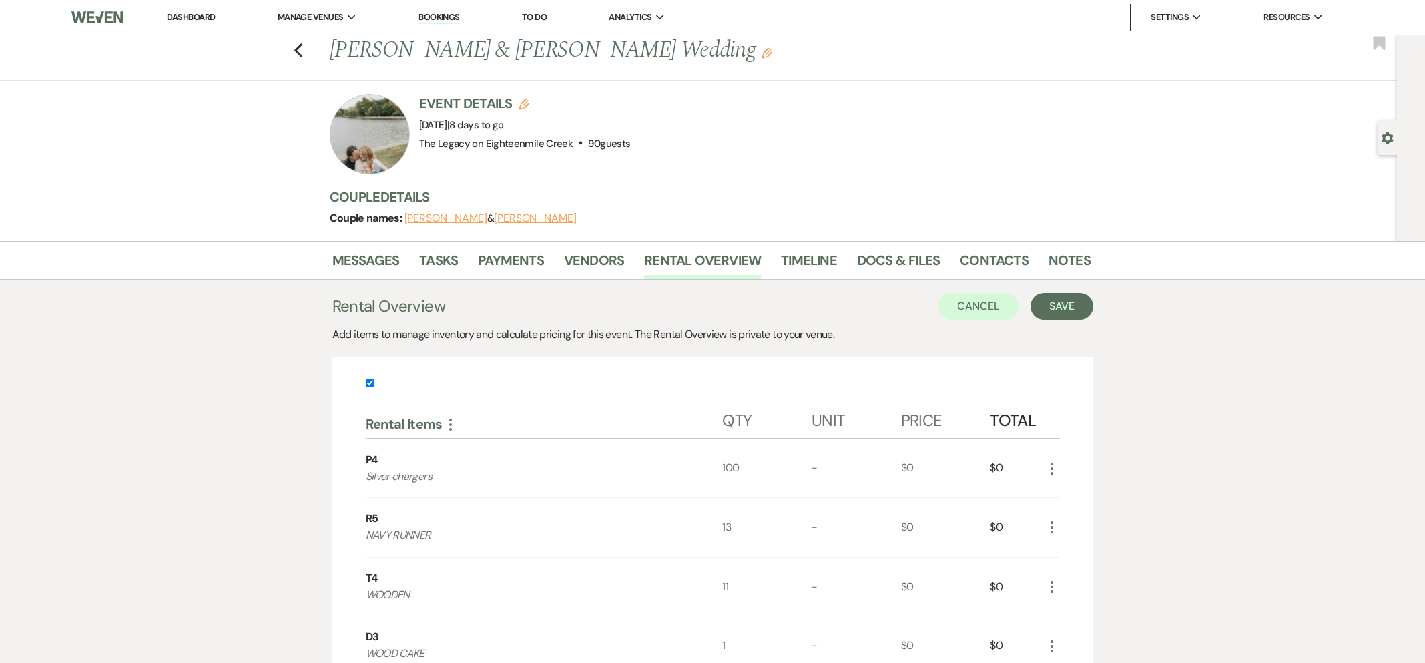
click at [1055, 470] on icon "More" at bounding box center [1052, 469] width 16 height 16
click at [1069, 494] on button "Pencil Edit" at bounding box center [1078, 494] width 69 height 21
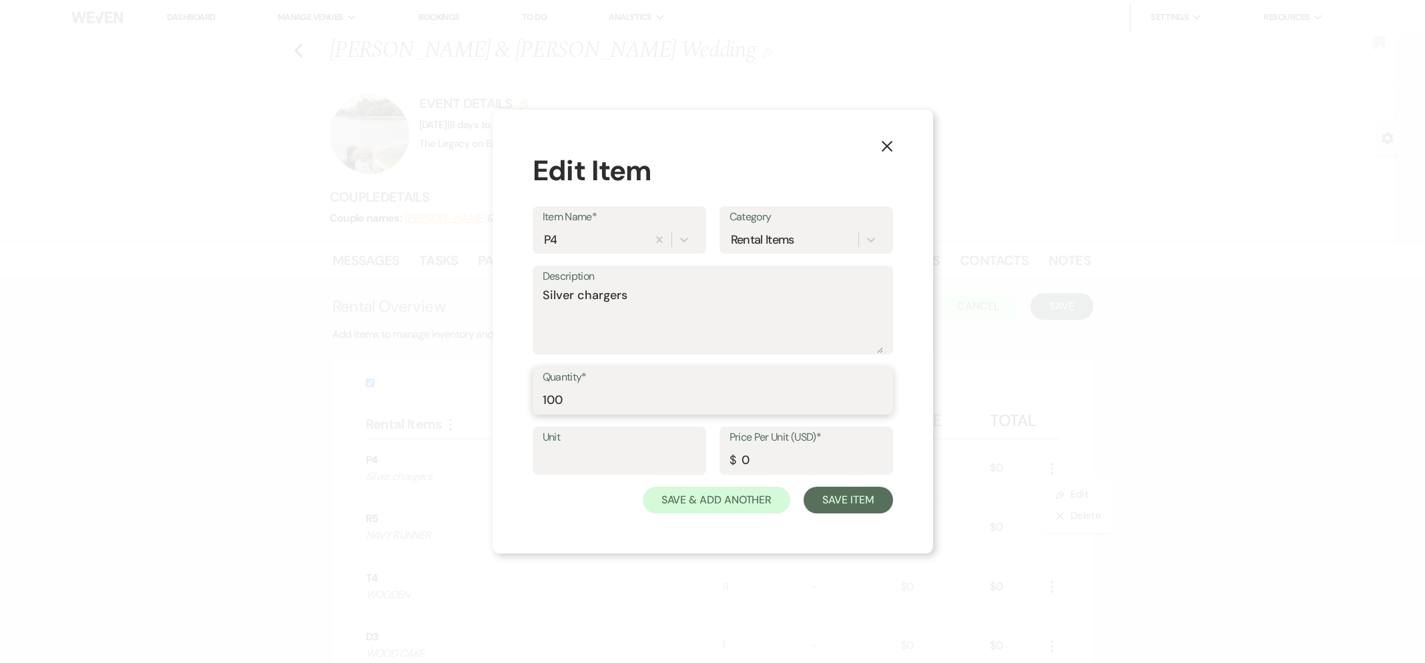
click at [569, 398] on input "100" at bounding box center [713, 400] width 340 height 26
type input "1"
type input "90"
click at [836, 501] on button "Save Item" at bounding box center [848, 500] width 89 height 27
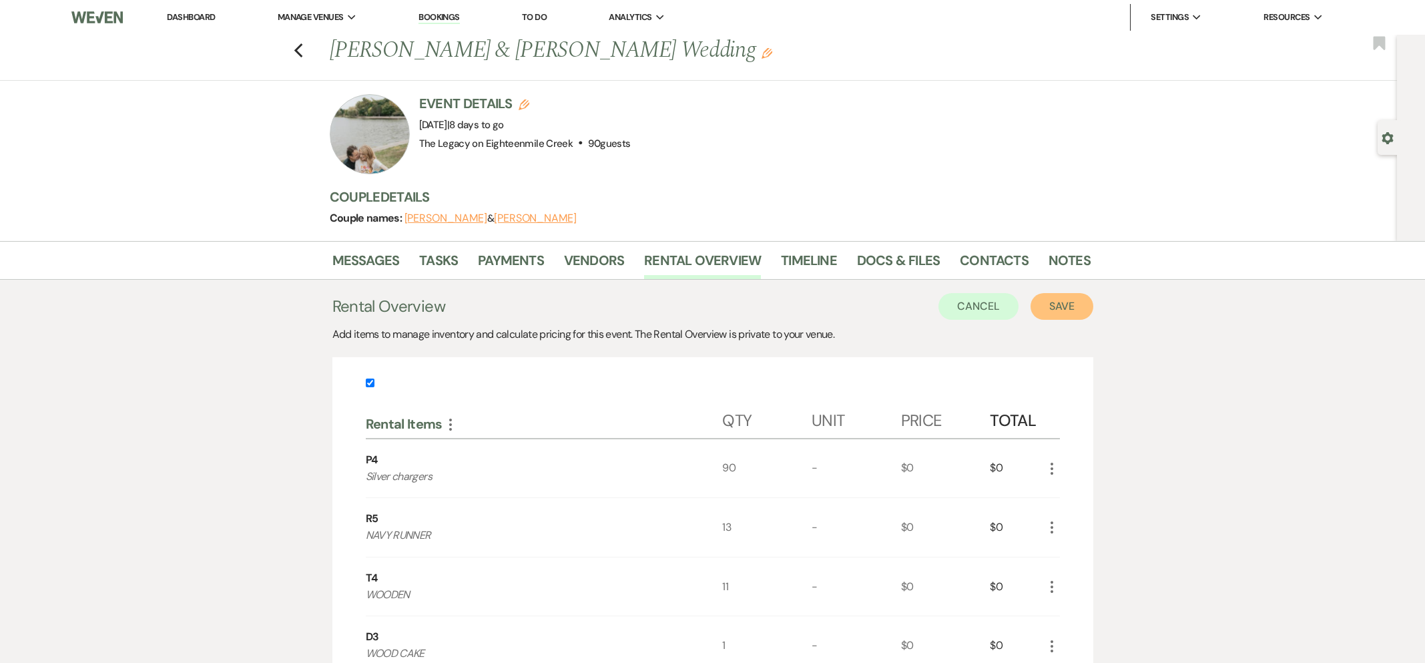
click at [1090, 308] on button "Save" at bounding box center [1062, 306] width 63 height 27
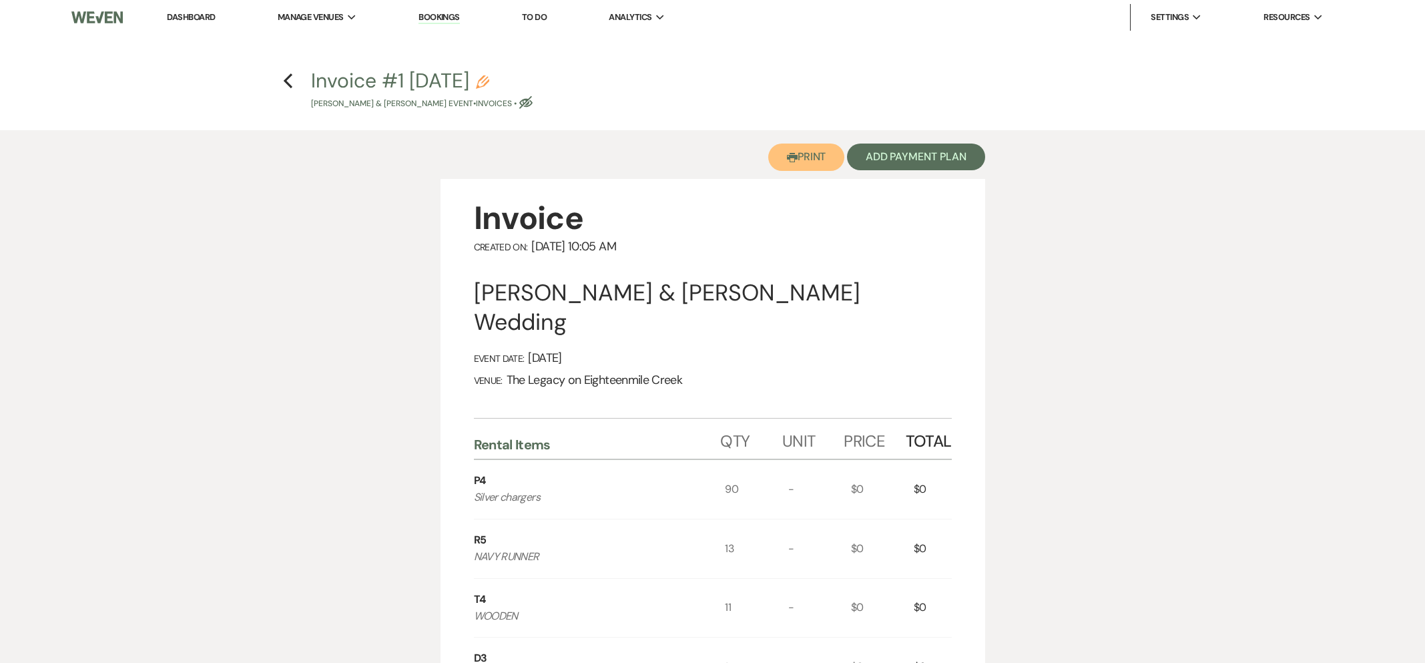
click at [819, 156] on button "Printer Print" at bounding box center [806, 157] width 77 height 27
